Goal: Check status

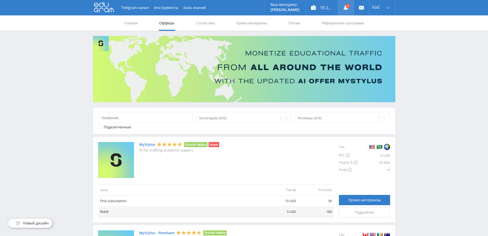
click at [349, 7] on link at bounding box center [345, 7] width 15 height 15
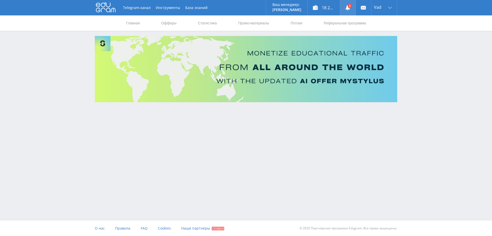
click at [348, 8] on link at bounding box center [347, 7] width 15 height 15
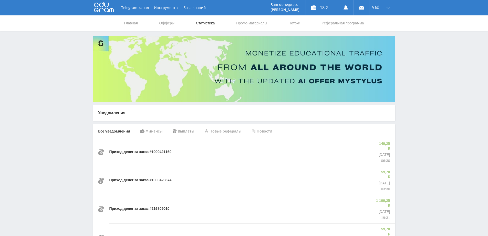
click at [204, 23] on link "Статистика" at bounding box center [206, 22] width 20 height 15
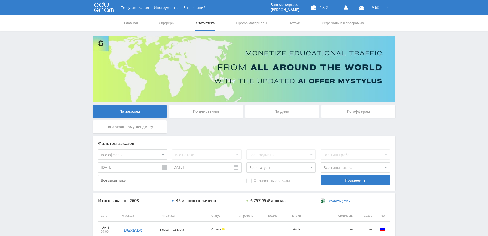
click at [280, 115] on div "По дням" at bounding box center [283, 111] width 74 height 13
click at [0, 0] on input "По дням" at bounding box center [0, 0] width 0 height 0
